Goal: Task Accomplishment & Management: Manage account settings

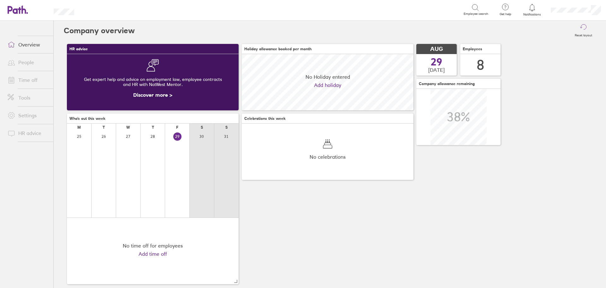
scroll to position [56, 172]
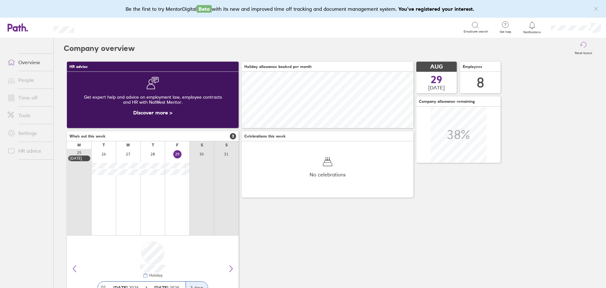
click at [31, 99] on link "Time off" at bounding box center [28, 97] width 51 height 13
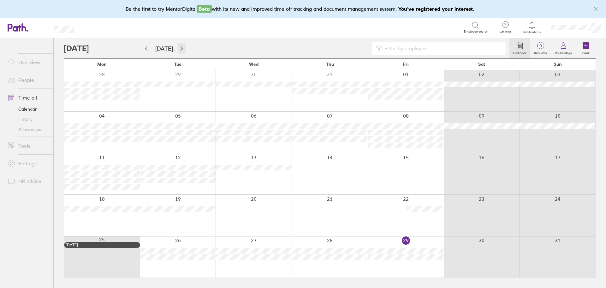
click at [179, 50] on icon "button" at bounding box center [181, 48] width 5 height 5
